Goal: Information Seeking & Learning: Learn about a topic

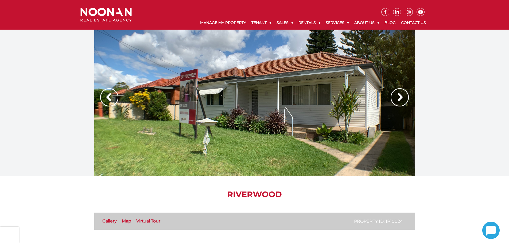
click at [401, 98] on img at bounding box center [400, 97] width 18 height 18
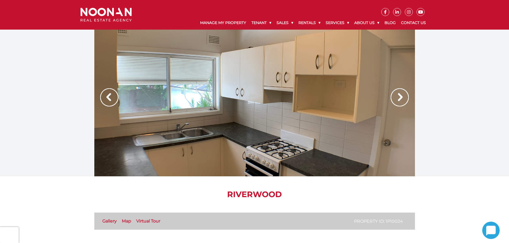
click at [401, 98] on img at bounding box center [400, 97] width 18 height 18
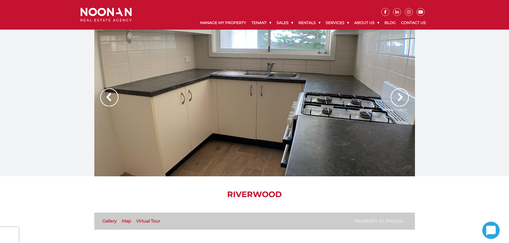
click at [401, 98] on img at bounding box center [400, 97] width 18 height 18
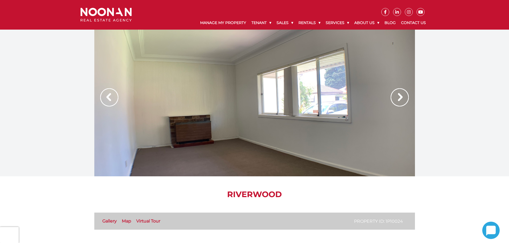
click at [401, 98] on img at bounding box center [400, 97] width 18 height 18
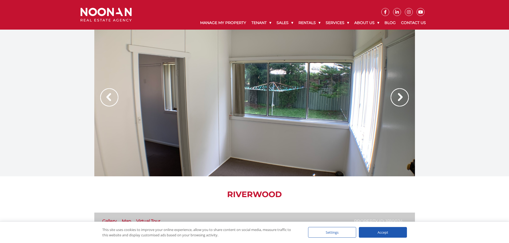
click at [401, 98] on img at bounding box center [400, 97] width 18 height 18
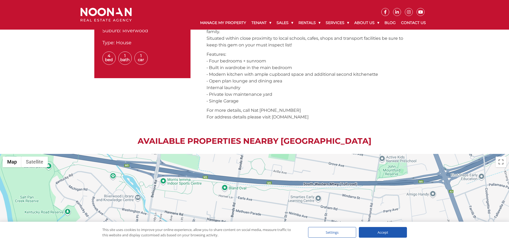
scroll to position [107, 0]
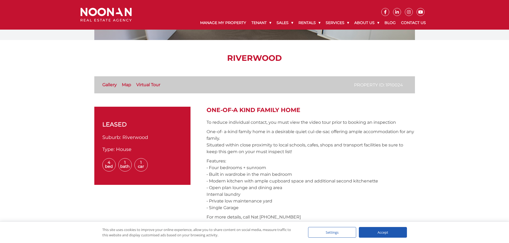
click at [149, 85] on link "Virtual Tour" at bounding box center [148, 84] width 24 height 5
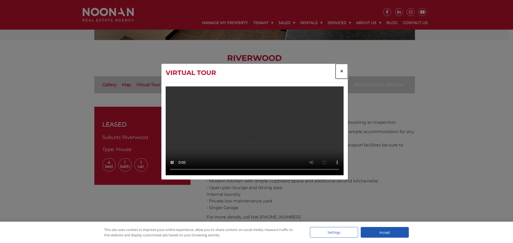
click at [343, 67] on span "×" at bounding box center [342, 71] width 4 height 8
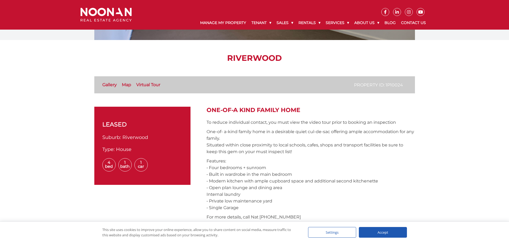
click at [126, 85] on link "Map" at bounding box center [126, 84] width 9 height 5
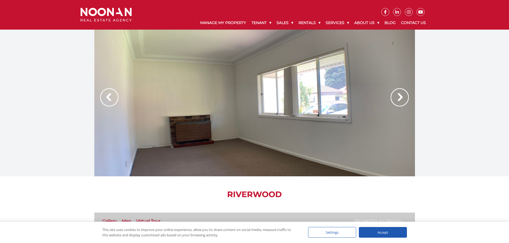
click at [404, 95] on img at bounding box center [400, 97] width 18 height 18
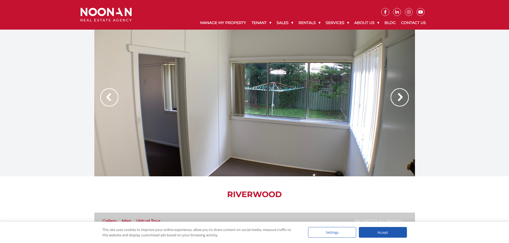
click at [397, 95] on img at bounding box center [400, 97] width 18 height 18
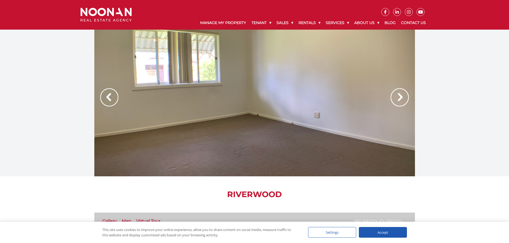
click at [397, 95] on img at bounding box center [400, 97] width 18 height 18
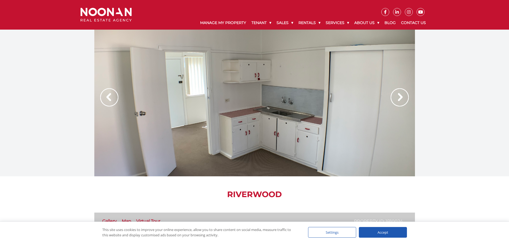
click at [401, 96] on img at bounding box center [400, 97] width 18 height 18
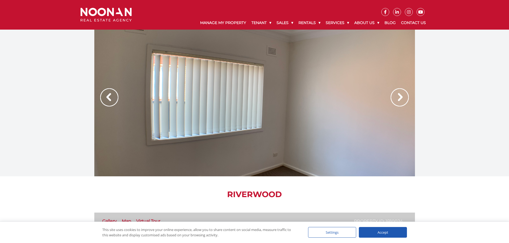
click at [401, 96] on img at bounding box center [400, 97] width 18 height 18
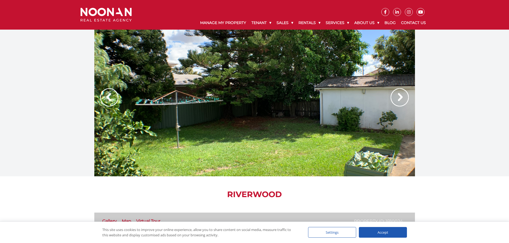
click at [401, 96] on img at bounding box center [400, 97] width 18 height 18
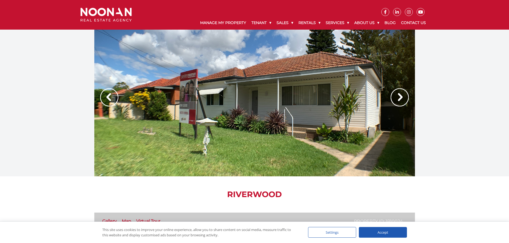
click at [401, 96] on img at bounding box center [400, 97] width 18 height 18
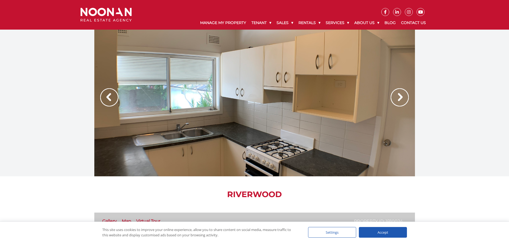
click at [401, 96] on img at bounding box center [400, 97] width 18 height 18
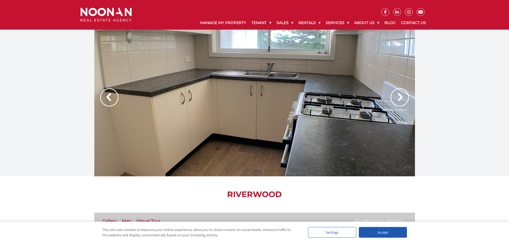
click at [401, 96] on img at bounding box center [400, 97] width 18 height 18
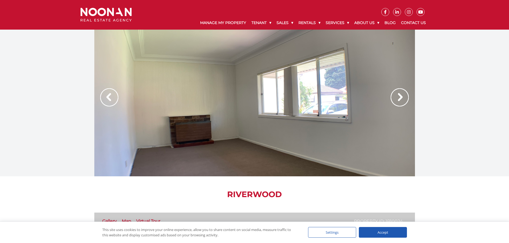
click at [401, 96] on img at bounding box center [400, 97] width 18 height 18
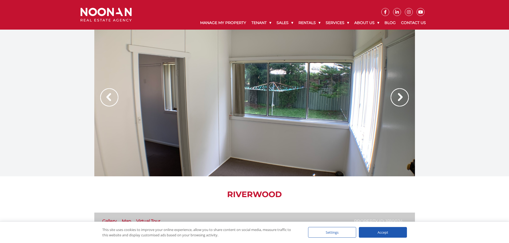
click at [401, 96] on img at bounding box center [400, 97] width 18 height 18
